Goal: Find specific page/section: Find specific page/section

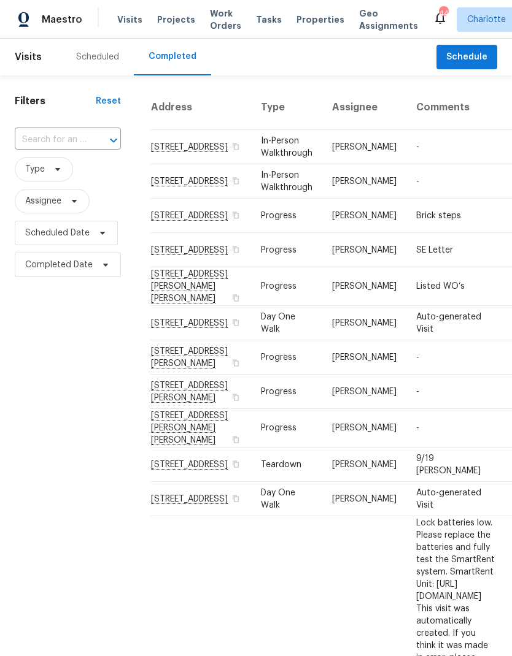
click at [83, 147] on input "text" at bounding box center [51, 140] width 72 height 19
type input "933 cy"
click at [95, 168] on li "[STREET_ADDRESS]" at bounding box center [67, 168] width 104 height 21
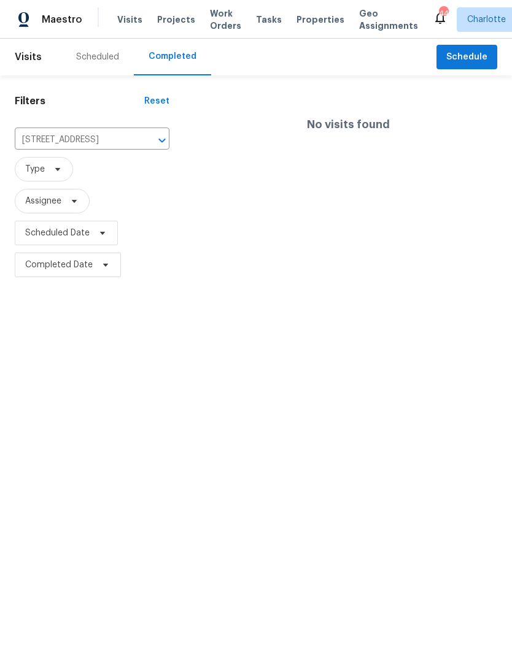
click at [58, 29] on div "Maestro" at bounding box center [41, 19] width 82 height 25
